Goal: Find contact information: Find contact information

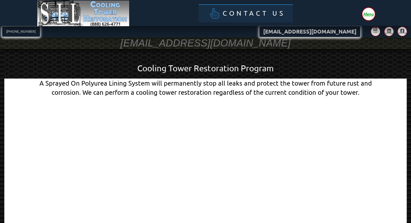
click at [262, 13] on span "Contact Us" at bounding box center [253, 13] width 62 height 7
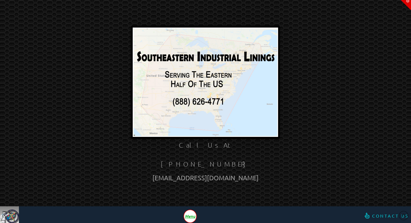
click at [218, 99] on img at bounding box center [205, 82] width 144 height 108
click at [214, 177] on link "[EMAIL_ADDRESS][DOMAIN_NAME]" at bounding box center [205, 178] width 106 height 8
drag, startPoint x: 249, startPoint y: 180, endPoint x: 172, endPoint y: 176, distance: 77.3
click at [173, 178] on div "[EMAIL_ADDRESS][DOMAIN_NAME]" at bounding box center [205, 177] width 333 height 9
